Goal: Check status: Check status

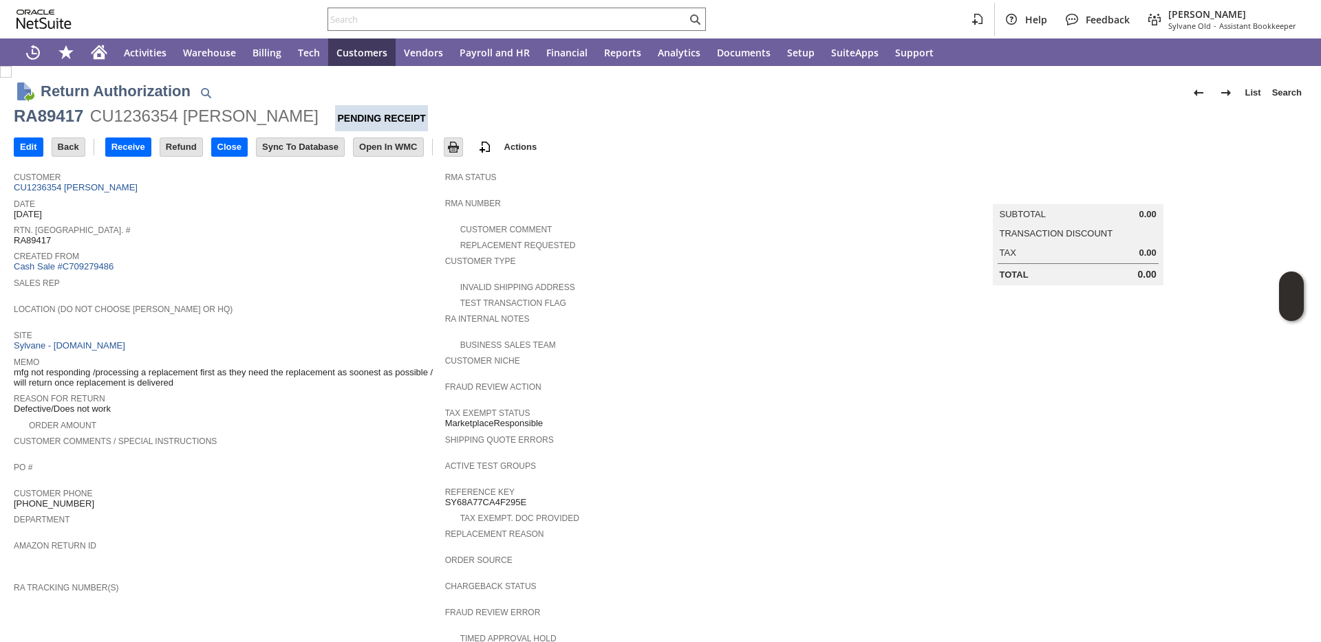
click at [312, 440] on span "Customer Comments / Special Instructions" at bounding box center [226, 440] width 424 height 14
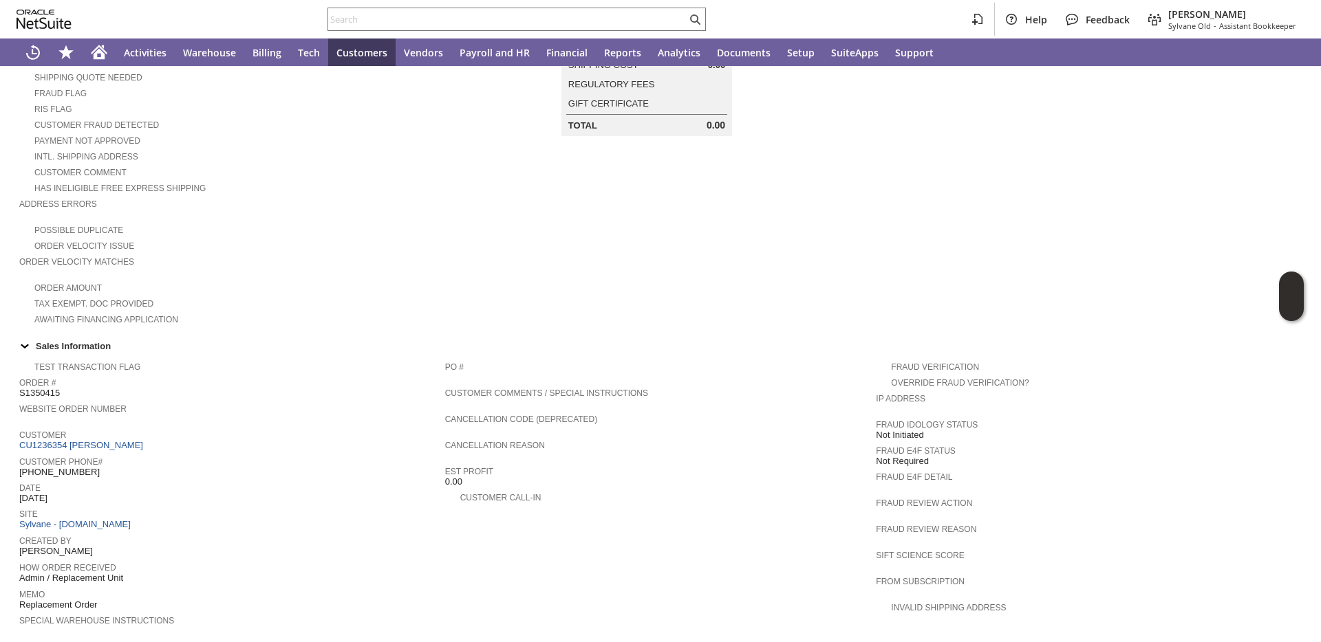
scroll to position [204, 0]
click at [135, 449] on div "Customer CU1236354 alisa s lassiter" at bounding box center [228, 441] width 419 height 25
copy tbody "CU1236354 [PERSON_NAME]"
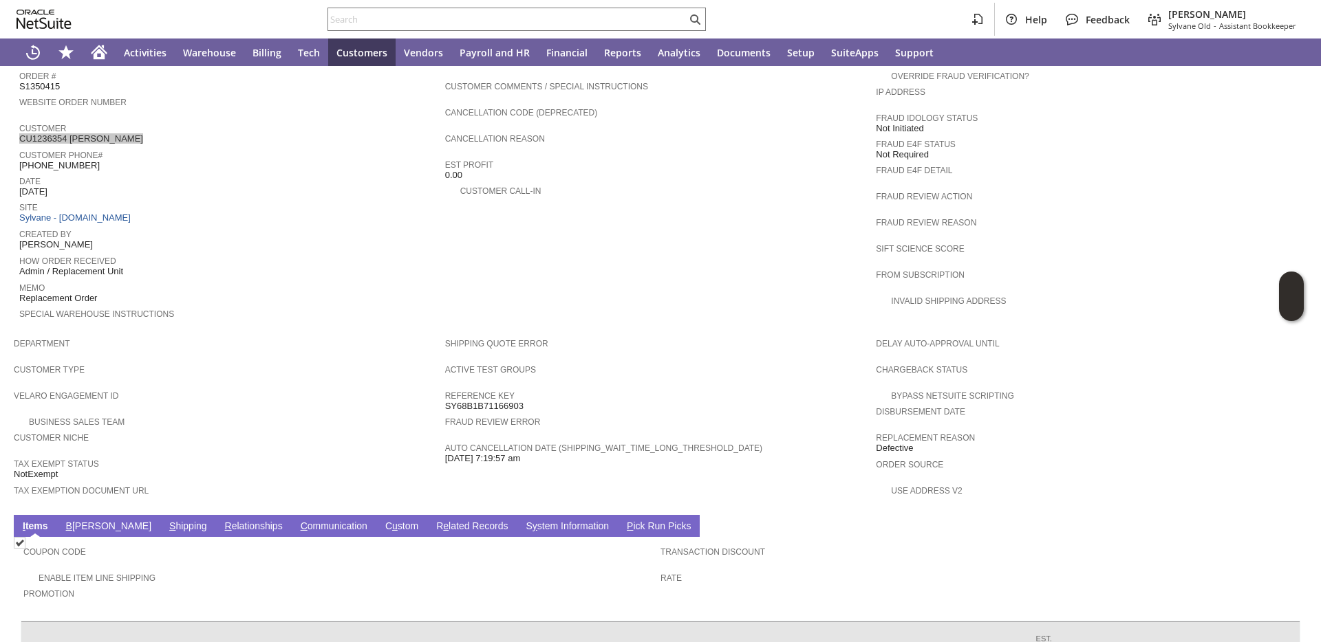
scroll to position [682, 0]
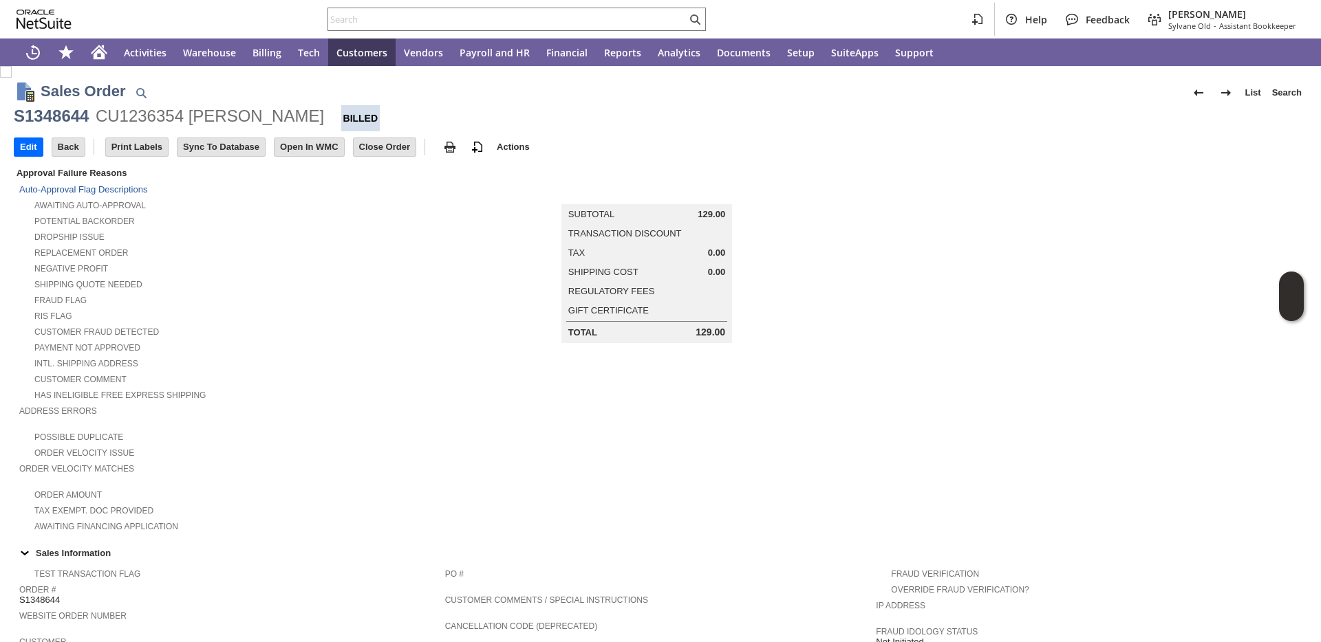
click at [32, 117] on div "S1348644" at bounding box center [51, 116] width 75 height 22
click at [33, 117] on div "S1348644" at bounding box center [51, 116] width 75 height 22
copy div "S1348644"
click at [545, 24] on input "text" at bounding box center [507, 19] width 358 height 17
paste input "4469566"
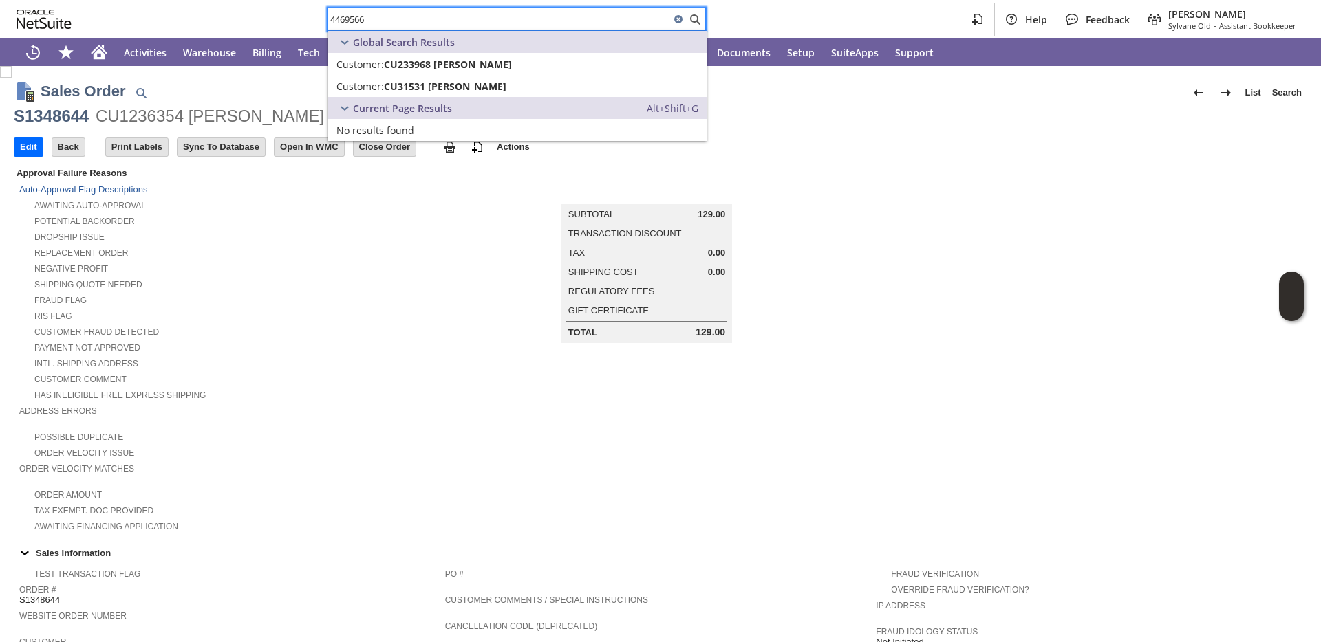
type input "4469566"
